Goal: Task Accomplishment & Management: Complete application form

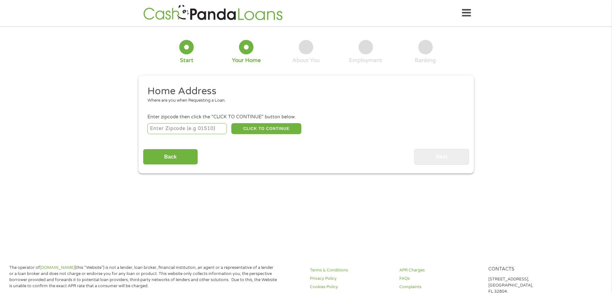
click at [216, 127] on input "number" at bounding box center [186, 128] width 79 height 11
type input "82001"
click at [249, 125] on button "CLICK TO CONTINUE" at bounding box center [266, 128] width 70 height 11
type input "82001"
type input "Cheyenne"
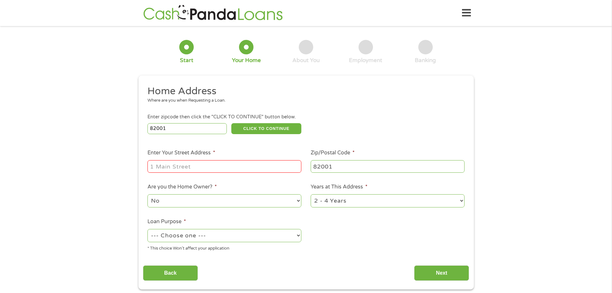
click at [198, 166] on input "Enter Your Street Address *" at bounding box center [224, 166] width 154 height 12
type input "[STREET_ADDRESS]"
click at [222, 200] on select "No Yes" at bounding box center [224, 200] width 154 height 13
click at [147, 194] on select "No Yes" at bounding box center [224, 200] width 154 height 13
click at [342, 202] on select "1 Year or less 1 - 2 Years 2 - 4 Years Over 4 Years" at bounding box center [387, 200] width 154 height 13
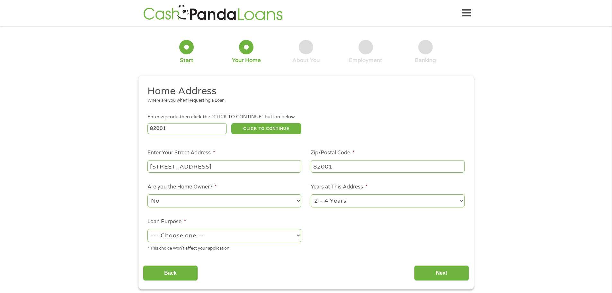
select select "60months"
click at [310, 194] on select "1 Year or less 1 - 2 Years 2 - 4 Years Over 4 Years" at bounding box center [387, 200] width 154 height 13
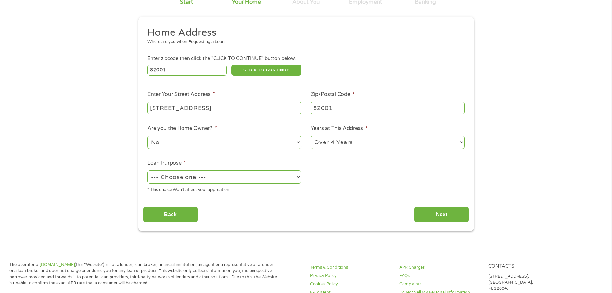
scroll to position [64, 0]
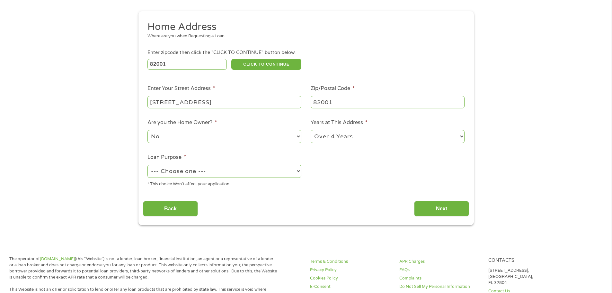
click at [212, 171] on select "--- Choose one --- Pay Bills Debt Consolidation Home Improvement Major Purchase…" at bounding box center [224, 170] width 154 height 13
select select "other"
click at [147, 164] on select "--- Choose one --- Pay Bills Debt Consolidation Home Improvement Major Purchase…" at bounding box center [224, 170] width 154 height 13
click at [436, 208] on input "Next" at bounding box center [441, 209] width 55 height 16
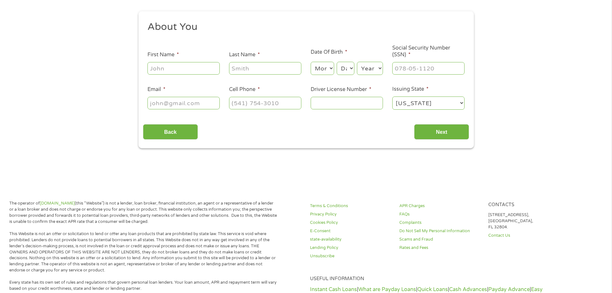
scroll to position [0, 0]
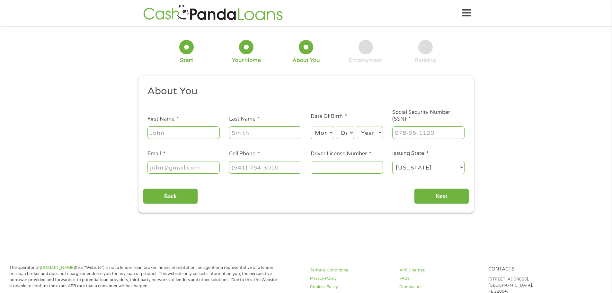
click at [177, 133] on input "First Name *" at bounding box center [183, 132] width 72 height 12
type input "[PERSON_NAME]"
type input "[EMAIL_ADDRESS][DOMAIN_NAME]"
type input "[PHONE_NUMBER]"
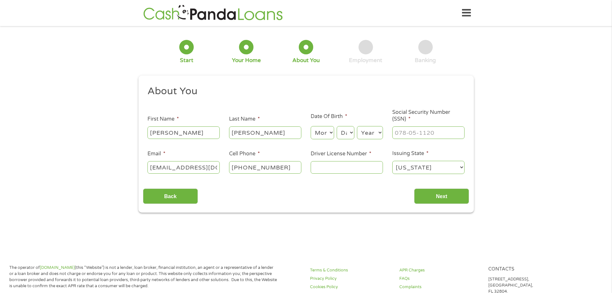
click at [326, 130] on select "Month 1 2 3 4 5 6 7 8 9 10 11 12" at bounding box center [321, 132] width 23 height 13
select select "8"
click at [310, 126] on select "Month 1 2 3 4 5 6 7 8 9 10 11 12" at bounding box center [321, 132] width 23 height 13
click at [345, 136] on select "Day 1 2 3 4 5 6 7 8 9 10 11 12 13 14 15 16 17 18 19 20 21 22 23 24 25 26 27 28 …" at bounding box center [344, 132] width 17 height 13
select select "14"
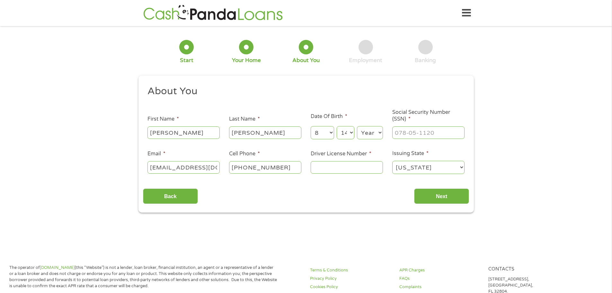
click at [336, 126] on select "Day 1 2 3 4 5 6 7 8 9 10 11 12 13 14 15 16 17 18 19 20 21 22 23 24 25 26 27 28 …" at bounding box center [344, 132] width 17 height 13
click at [372, 133] on select "Year [DATE] 2006 2005 2004 2003 2002 2001 2000 1999 1998 1997 1996 1995 1994 19…" at bounding box center [370, 132] width 26 height 13
select select "1984"
click at [357, 126] on select "Year [DATE] 2006 2005 2004 2003 2002 2001 2000 1999 1998 1997 1996 1995 1994 19…" at bounding box center [370, 132] width 26 height 13
click at [440, 133] on input "___-__-____" at bounding box center [428, 132] width 72 height 12
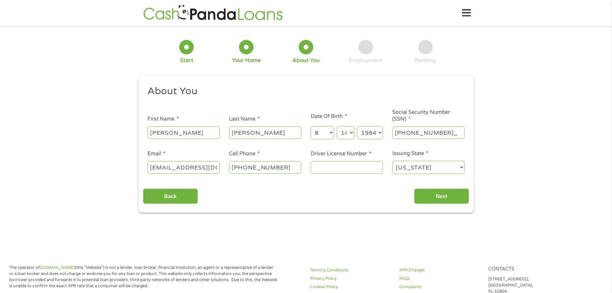
type input "520-25-0205"
click at [329, 169] on input "Driver License Number *" at bounding box center [346, 167] width 72 height 12
type input "107131179"
click at [444, 198] on input "Next" at bounding box center [441, 196] width 55 height 16
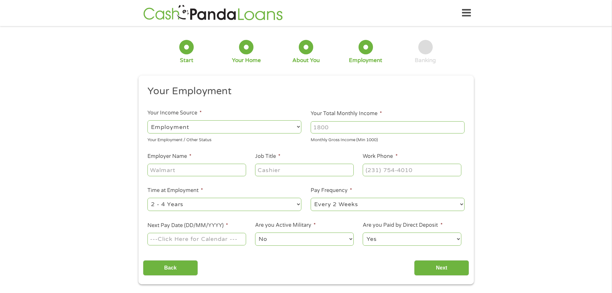
scroll to position [3, 3]
click at [185, 170] on input "Employer Name *" at bounding box center [196, 169] width 98 height 12
type input "State of [US_STATE]"
click at [290, 169] on input "Job Title *" at bounding box center [304, 169] width 98 height 12
drag, startPoint x: 259, startPoint y: 167, endPoint x: 291, endPoint y: 170, distance: 32.3
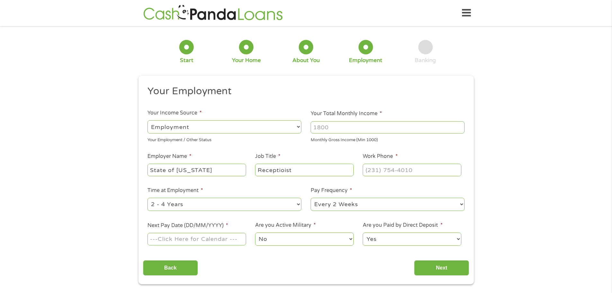
click at [291, 170] on input "Receptioist" at bounding box center [304, 169] width 98 height 12
type input "Receptionist"
click at [430, 168] on input "(___) ___-____" at bounding box center [411, 169] width 98 height 12
click at [374, 168] on input "(___) ___-____" at bounding box center [411, 169] width 98 height 12
type input "[PHONE_NUMBER]"
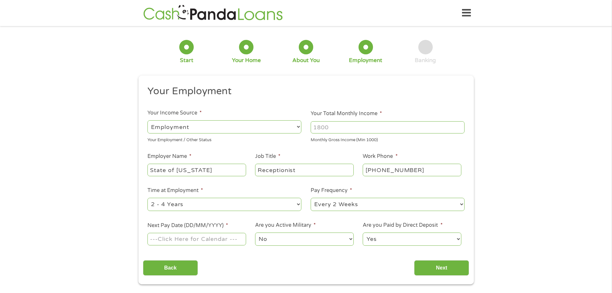
click at [373, 204] on select "--- Choose one --- Every 2 Weeks Every Week Monthly Semi-Monthly" at bounding box center [387, 203] width 154 height 13
select select "monthly"
click at [310, 197] on select "--- Choose one --- Every 2 Weeks Every Week Monthly Semi-Monthly" at bounding box center [387, 203] width 154 height 13
click at [230, 238] on input "Next Pay Date (DD/MM/YYYY) *" at bounding box center [196, 238] width 98 height 12
type input "[DATE]"
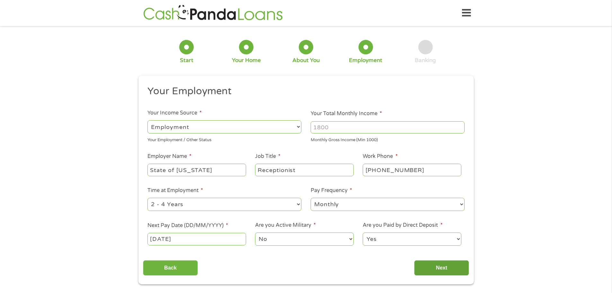
click at [446, 266] on input "Next" at bounding box center [441, 268] width 55 height 16
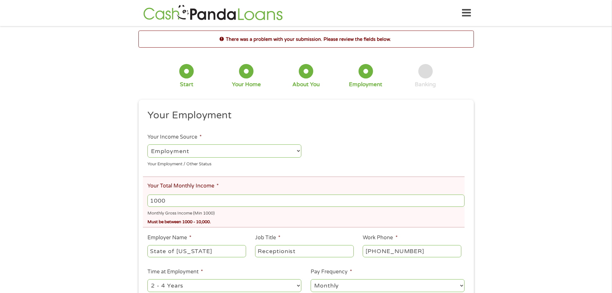
click at [459, 199] on input "1000" at bounding box center [305, 200] width 317 height 12
type input "1"
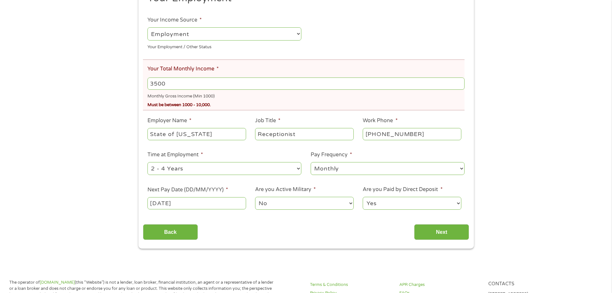
scroll to position [128, 0]
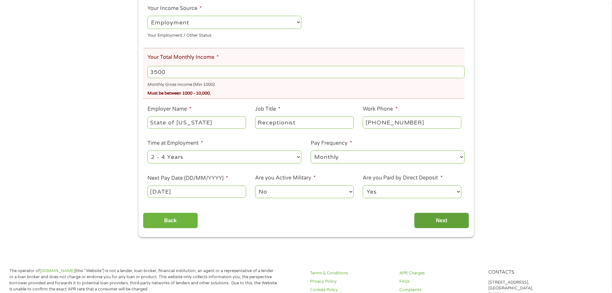
type input "3500"
click at [432, 216] on input "Next" at bounding box center [441, 220] width 55 height 16
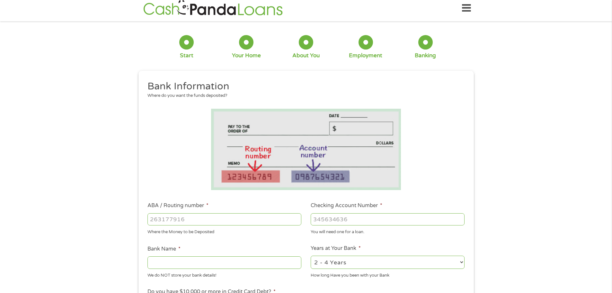
scroll to position [0, 0]
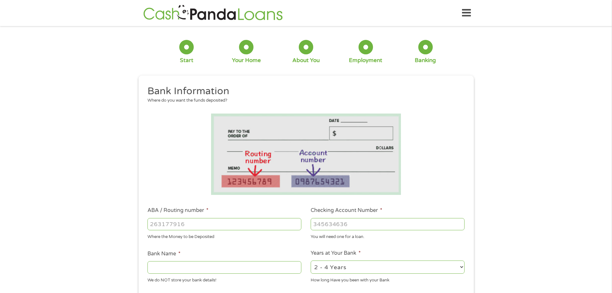
click at [200, 225] on input "ABA / Routing number *" at bounding box center [224, 224] width 154 height 12
type input "307086617"
type input "FIRST EDUCATION FCU"
type input "307086617"
click at [364, 221] on input "Checking Account Number *" at bounding box center [387, 224] width 154 height 12
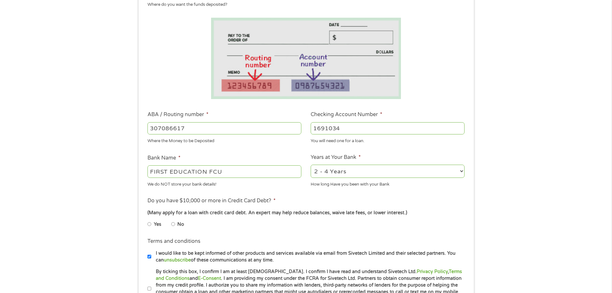
scroll to position [96, 0]
type input "1691034"
click at [174, 222] on input "No" at bounding box center [173, 223] width 4 height 10
radio input "true"
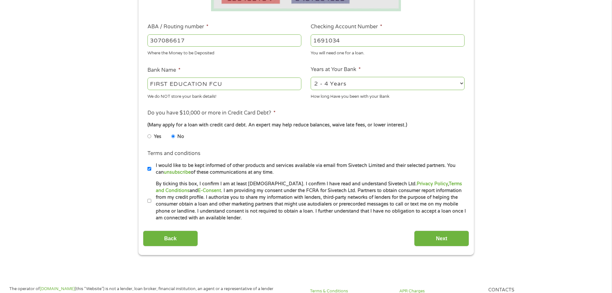
scroll to position [193, 0]
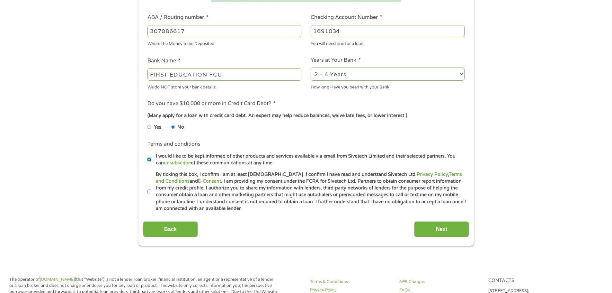
click at [151, 189] on input "By ticking this box, I confirm I am at least [DEMOGRAPHIC_DATA]. I confirm I ha…" at bounding box center [149, 191] width 4 height 10
checkbox input "true"
click at [450, 227] on input "Next" at bounding box center [441, 229] width 55 height 16
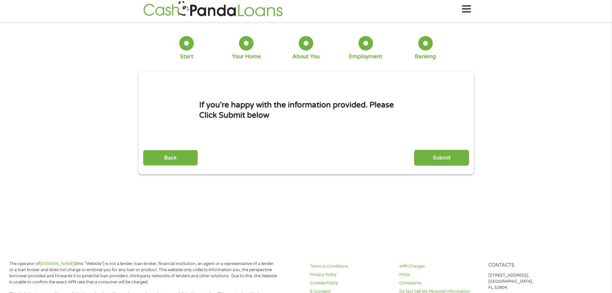
scroll to position [0, 0]
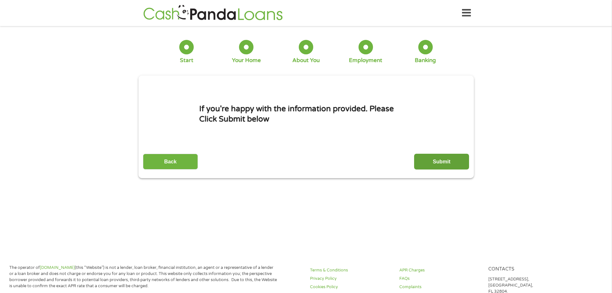
click at [431, 161] on input "Submit" at bounding box center [441, 161] width 55 height 16
